Goal: Find contact information: Find contact information

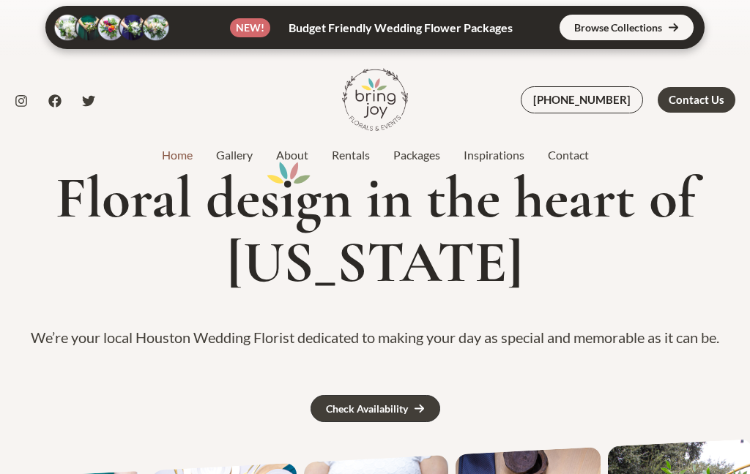
click at [412, 410] on link "Check Availability" at bounding box center [375, 408] width 130 height 27
click at [648, 27] on link at bounding box center [374, 27] width 659 height 43
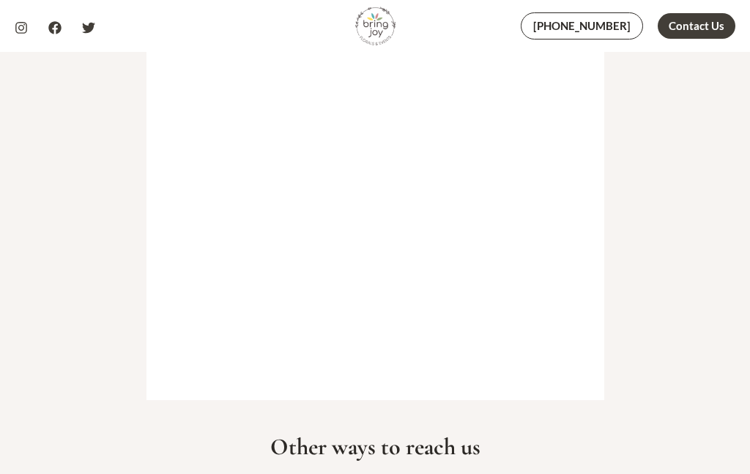
scroll to position [449, 0]
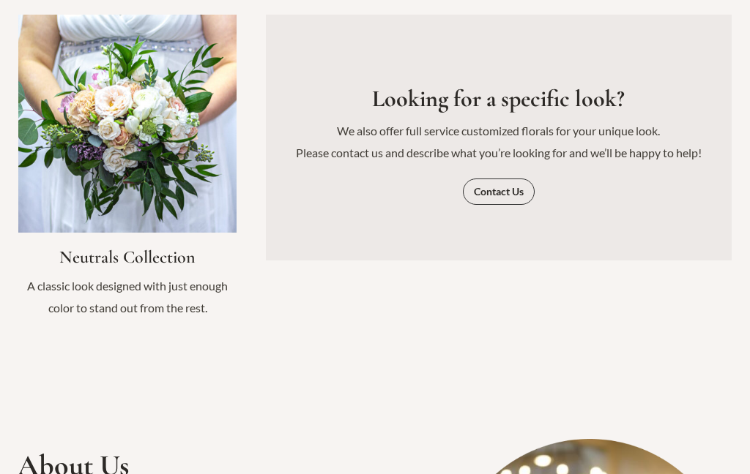
scroll to position [1884, 0]
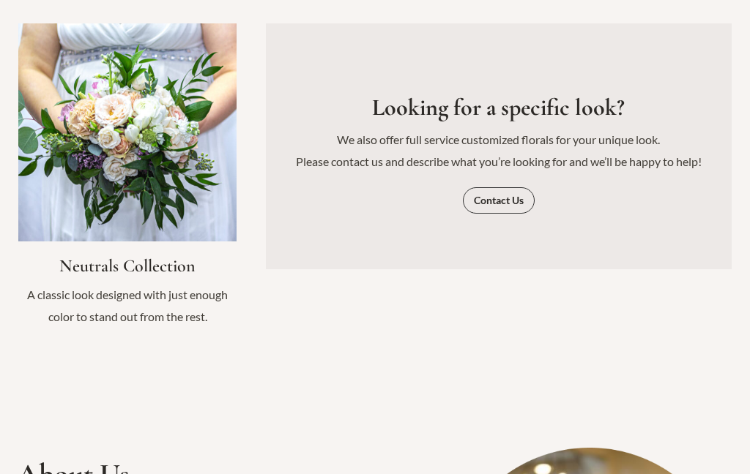
click at [491, 214] on link "Contact Us" at bounding box center [499, 200] width 72 height 26
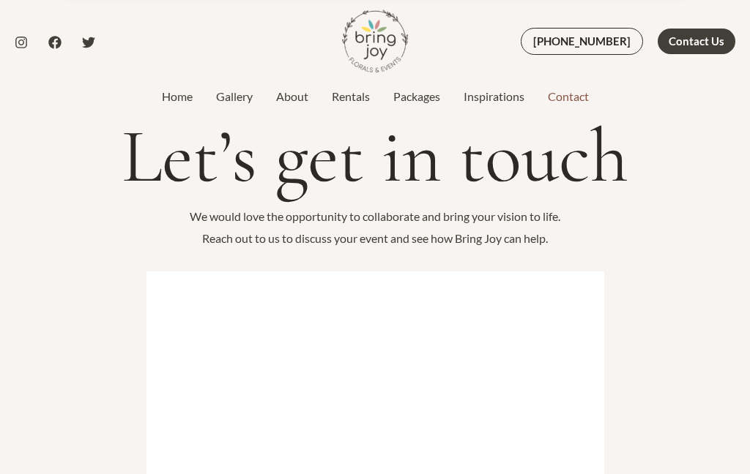
scroll to position [58, 0]
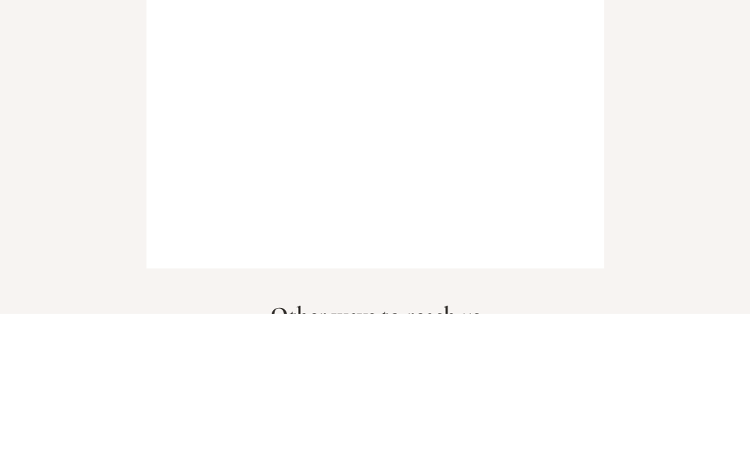
click at [664, 111] on div "Let’s get in touch We would love the opportunity to collaborate and bring your …" at bounding box center [375, 356] width 750 height 1103
